Goal: Task Accomplishment & Management: Use online tool/utility

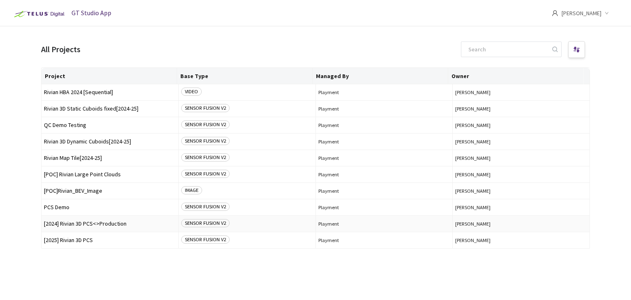
click at [100, 221] on span "[2024] Rivian 3D PCS<>Production" at bounding box center [110, 224] width 132 height 6
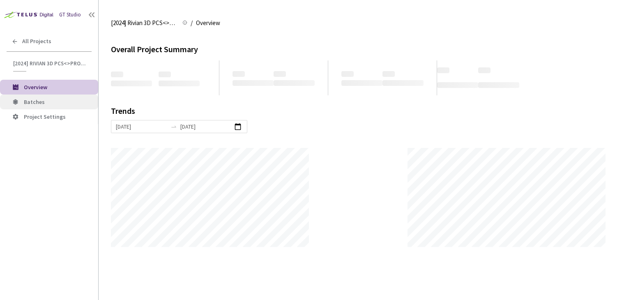
scroll to position [299, 631]
click at [45, 101] on span "Batches" at bounding box center [58, 102] width 68 height 7
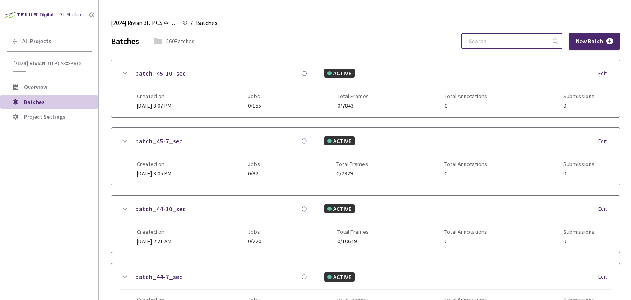
click at [502, 38] on input at bounding box center [507, 41] width 87 height 15
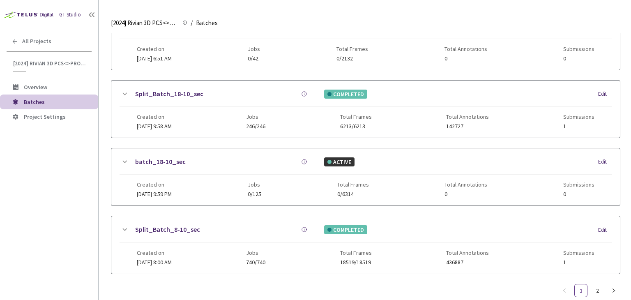
scroll to position [264, 0]
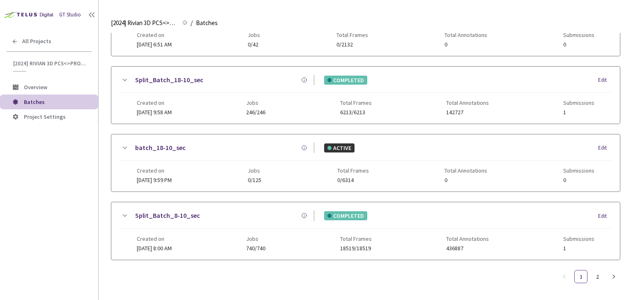
type input "8-10"
click at [167, 214] on link "Split_Batch_8-10_sec" at bounding box center [167, 215] width 65 height 10
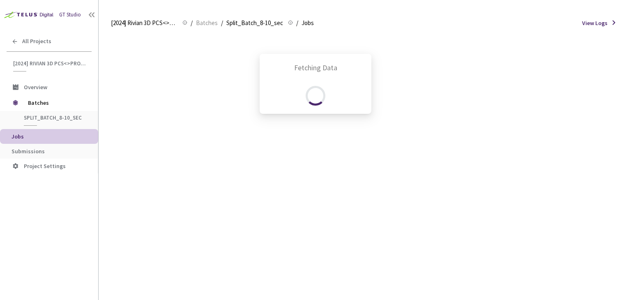
click at [49, 151] on div "Fetching Data" at bounding box center [315, 150] width 631 height 300
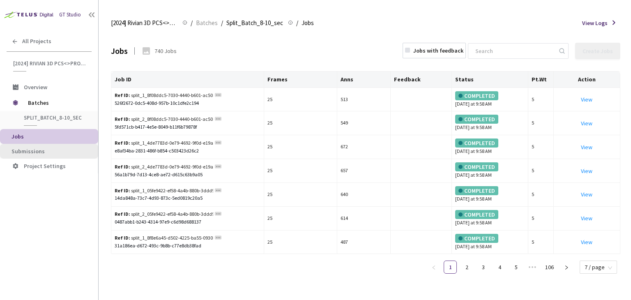
click at [36, 150] on span "Submissions" at bounding box center [27, 150] width 33 height 7
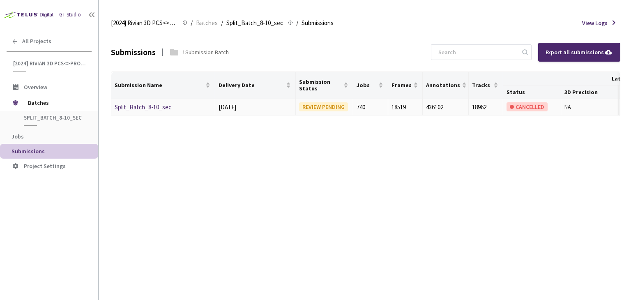
click at [141, 107] on link "Split_Batch_8-10_sec" at bounding box center [143, 107] width 57 height 8
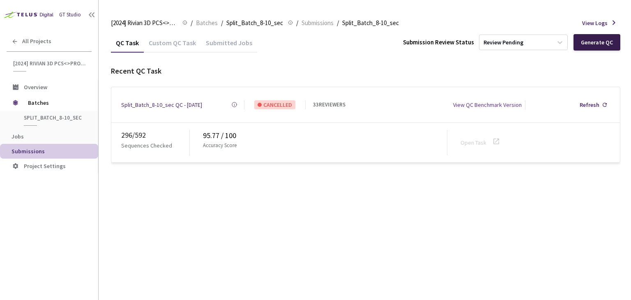
click at [600, 47] on div "Generate QC" at bounding box center [596, 42] width 47 height 16
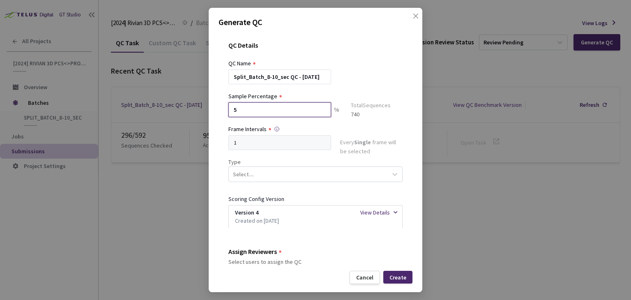
click at [281, 112] on input "5" at bounding box center [279, 109] width 103 height 15
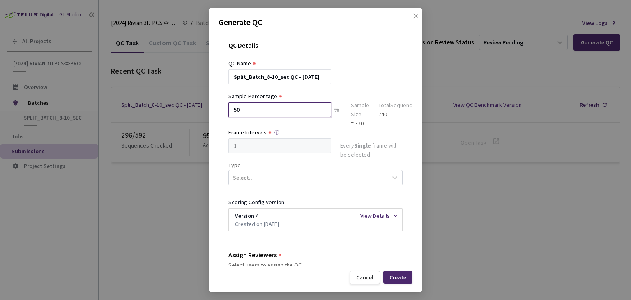
type input "50"
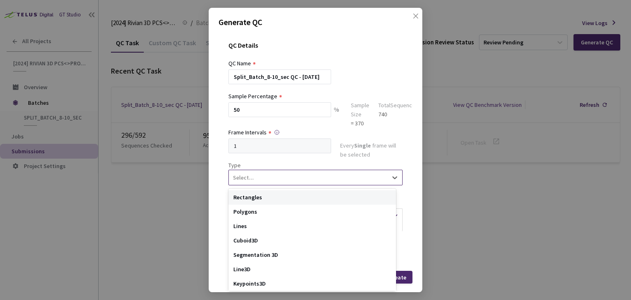
click at [274, 177] on div "Select..." at bounding box center [308, 177] width 159 height 14
click at [273, 250] on div "Segmentation 3D" at bounding box center [312, 255] width 168 height 14
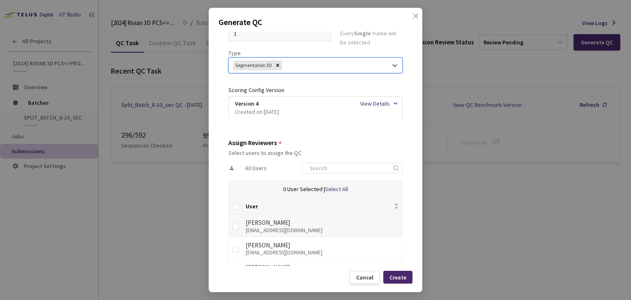
scroll to position [123, 0]
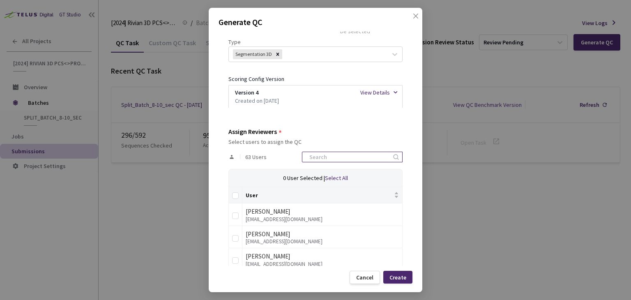
click at [373, 152] on input at bounding box center [347, 157] width 87 height 10
type input "rivian"
click at [234, 194] on input "Select all" at bounding box center [235, 195] width 7 height 7
checkbox input "true"
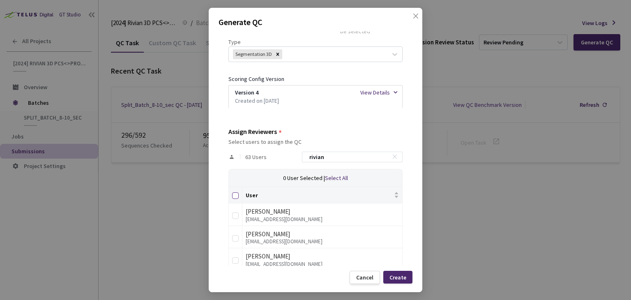
checkbox input "true"
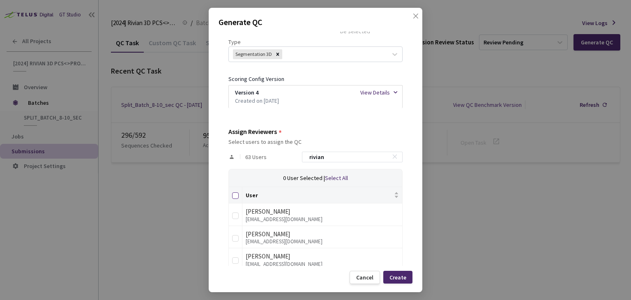
checkbox input "true"
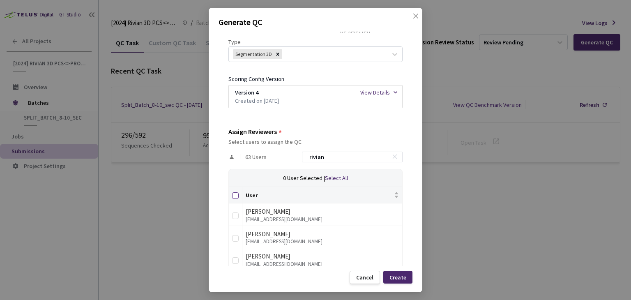
checkbox input "true"
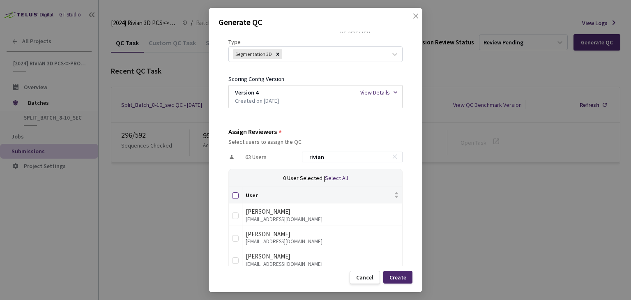
checkbox input "true"
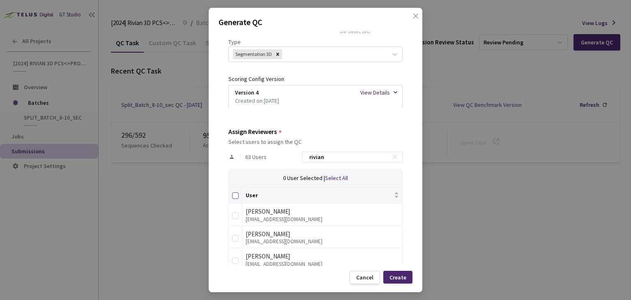
checkbox input "true"
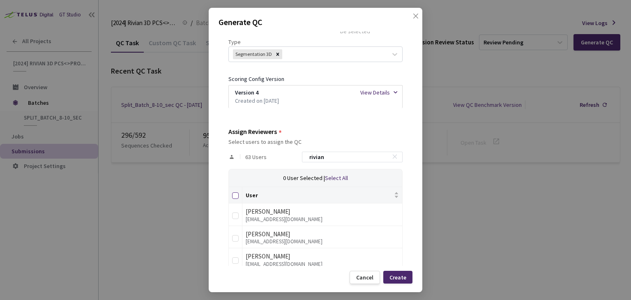
checkbox input "true"
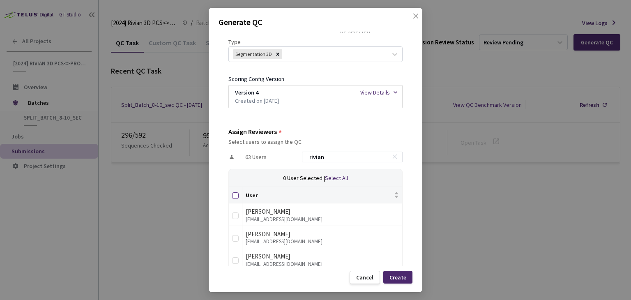
checkbox input "true"
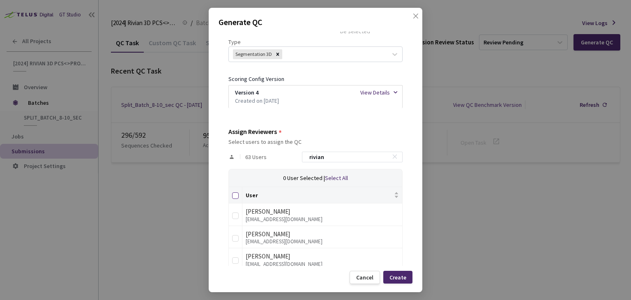
checkbox input "true"
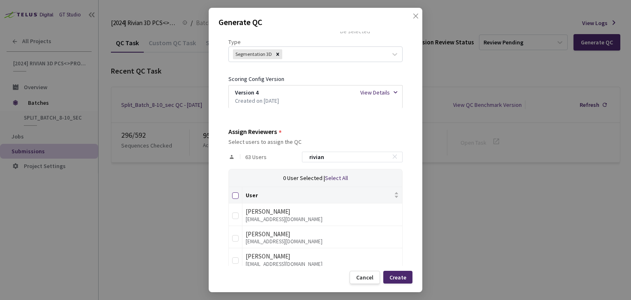
checkbox input "true"
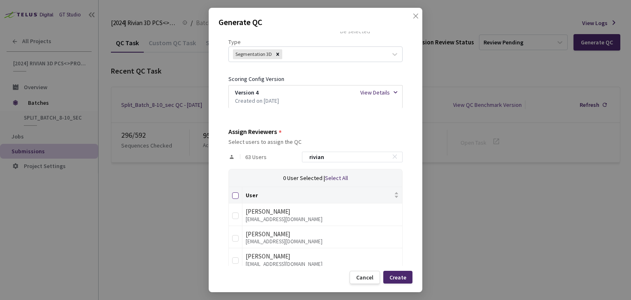
checkbox input "true"
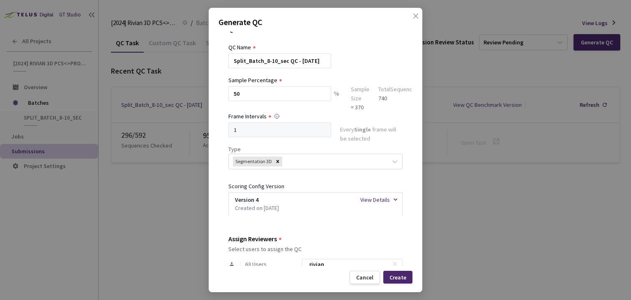
scroll to position [0, 0]
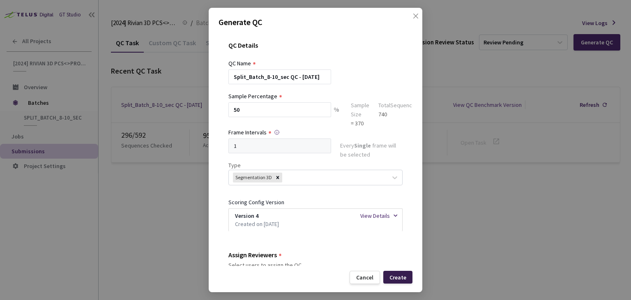
click at [401, 276] on div "Create" at bounding box center [397, 277] width 17 height 7
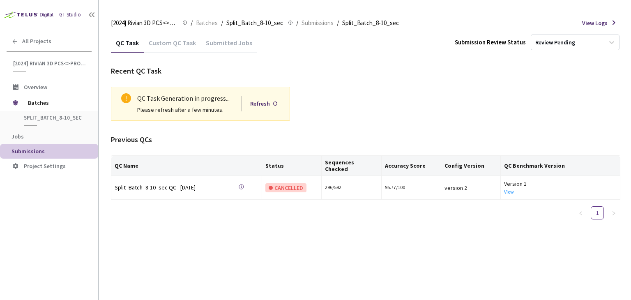
click at [24, 209] on div "GT Studio All Projects [2024] Rivian 3D PCS<>Production [2024] Rivian 3D PCS<>P…" at bounding box center [49, 141] width 98 height 282
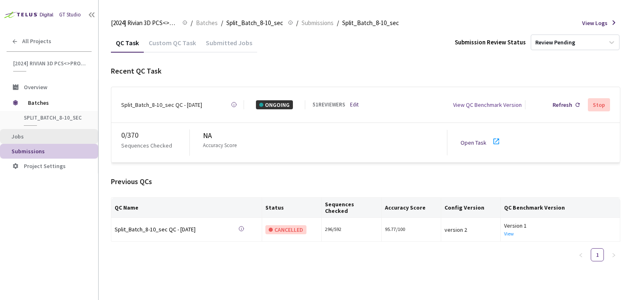
click at [27, 139] on span "Jobs" at bounding box center [51, 136] width 80 height 7
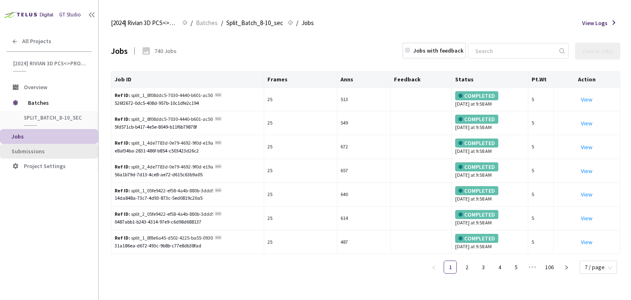
click at [51, 150] on span "Submissions" at bounding box center [51, 151] width 80 height 7
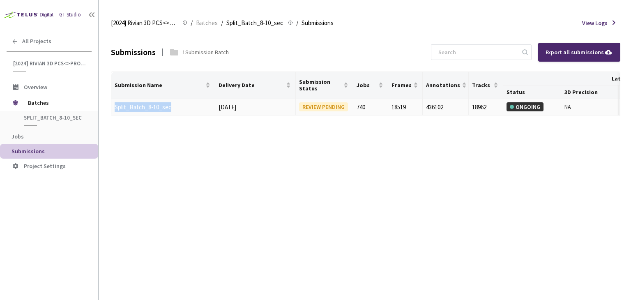
drag, startPoint x: 181, startPoint y: 107, endPoint x: 115, endPoint y: 111, distance: 65.4
click at [115, 111] on td "Split_Batch_8-10_sec" at bounding box center [163, 107] width 104 height 17
copy link "Split_Batch_8-10_sec"
click at [61, 217] on div "GT Studio All Projects [2024] Rivian 3D PCS<>Production [2024] Rivian 3D PCS<>P…" at bounding box center [49, 141] width 98 height 282
click at [156, 107] on link "Split_Batch_8-10_sec" at bounding box center [143, 107] width 57 height 8
